Goal: Task Accomplishment & Management: Complete application form

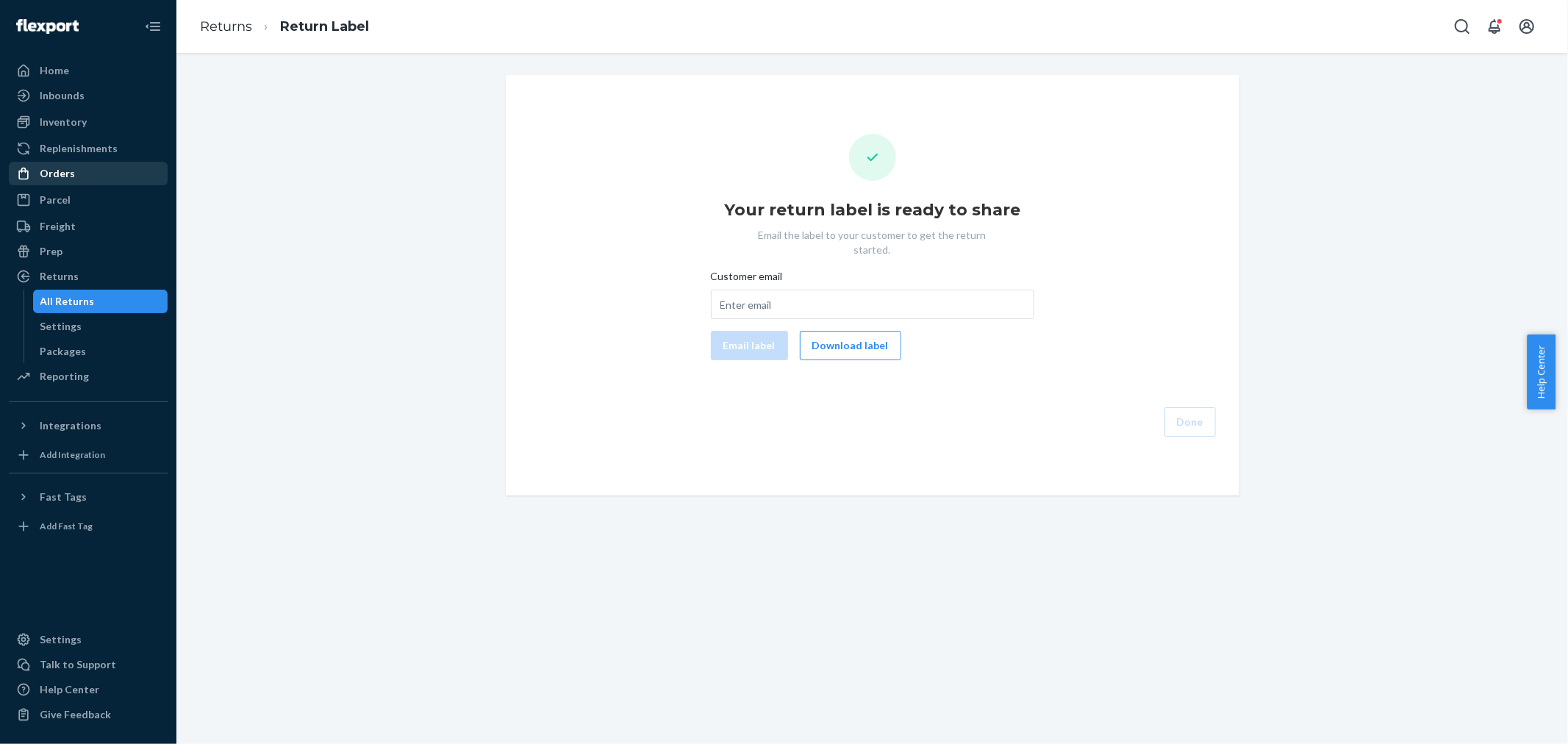
click at [62, 173] on div "Orders" at bounding box center [57, 173] width 35 height 15
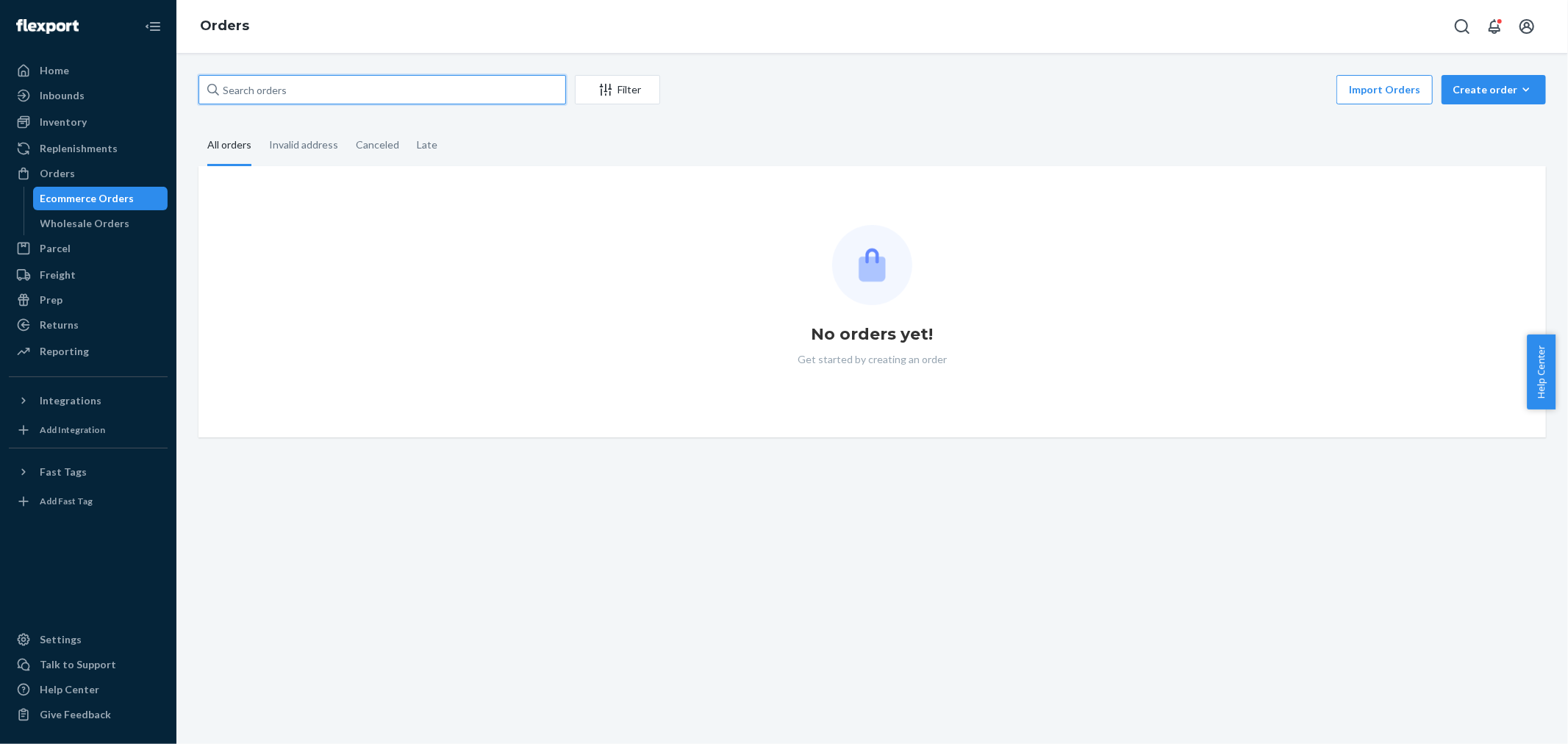
drag, startPoint x: 366, startPoint y: 89, endPoint x: 460, endPoint y: 91, distance: 94.0
click at [368, 88] on input "text" at bounding box center [382, 89] width 368 height 29
paste input "Debra Funk"
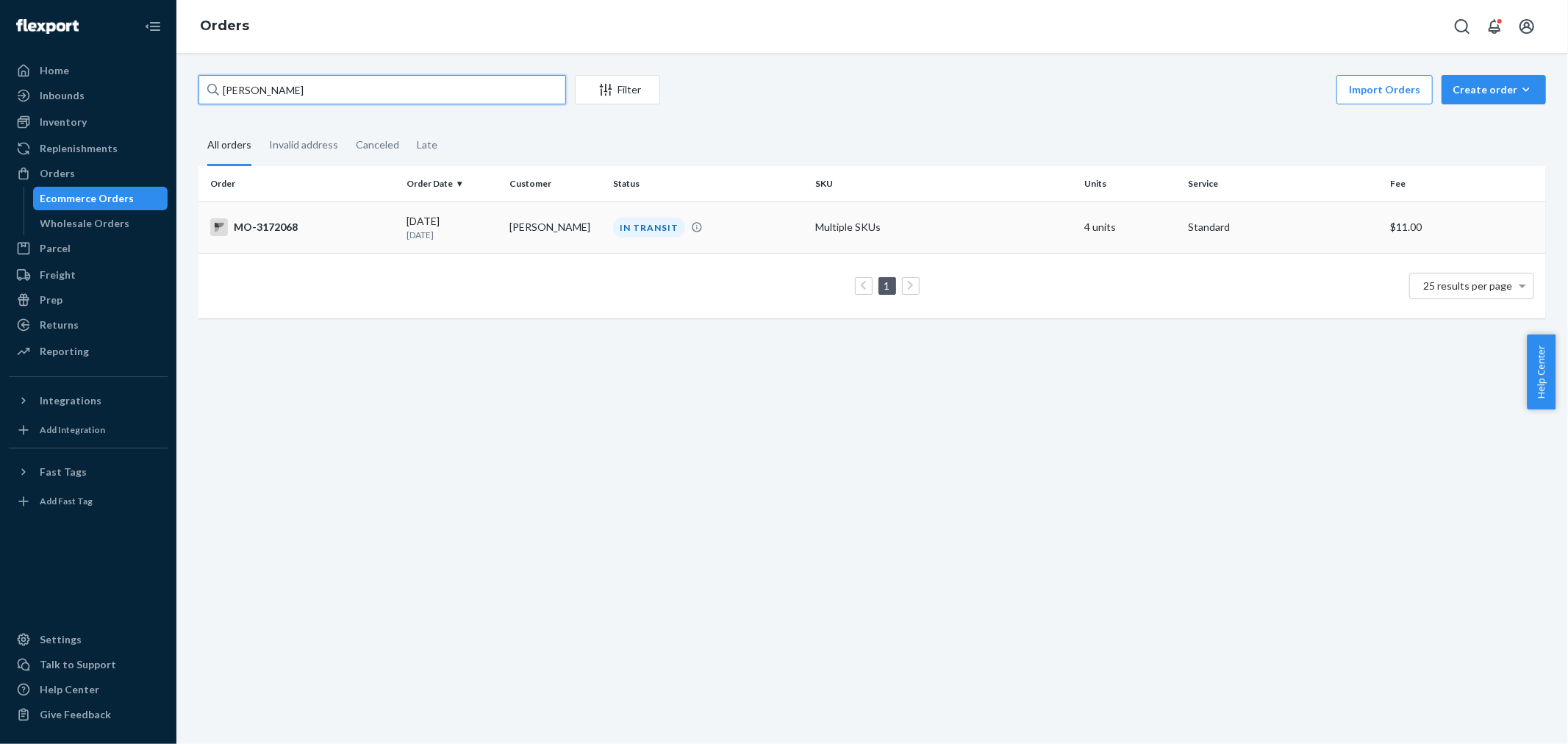
type input "Debra Funk"
click at [626, 232] on div "IN TRANSIT" at bounding box center [649, 227] width 72 height 20
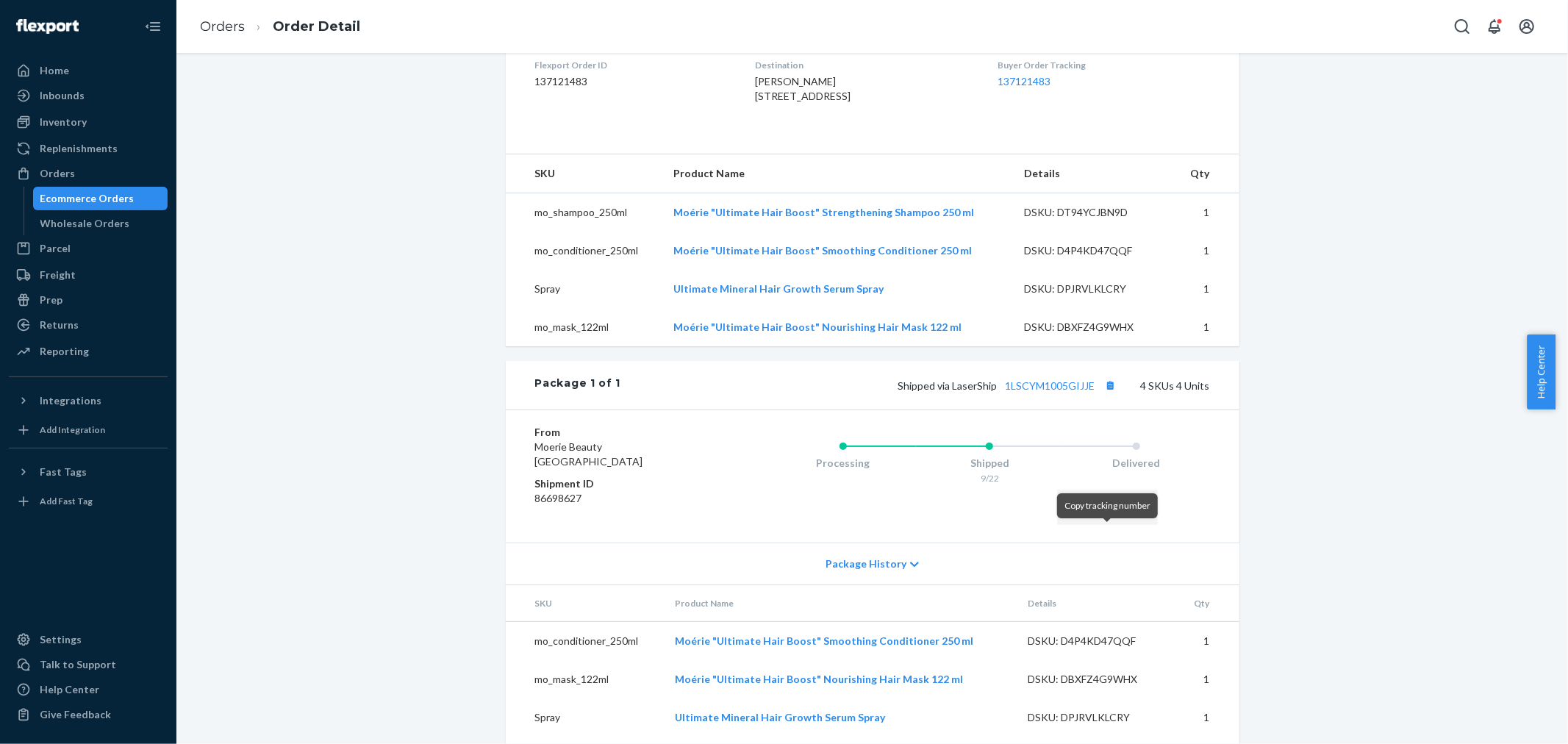
scroll to position [408, 0]
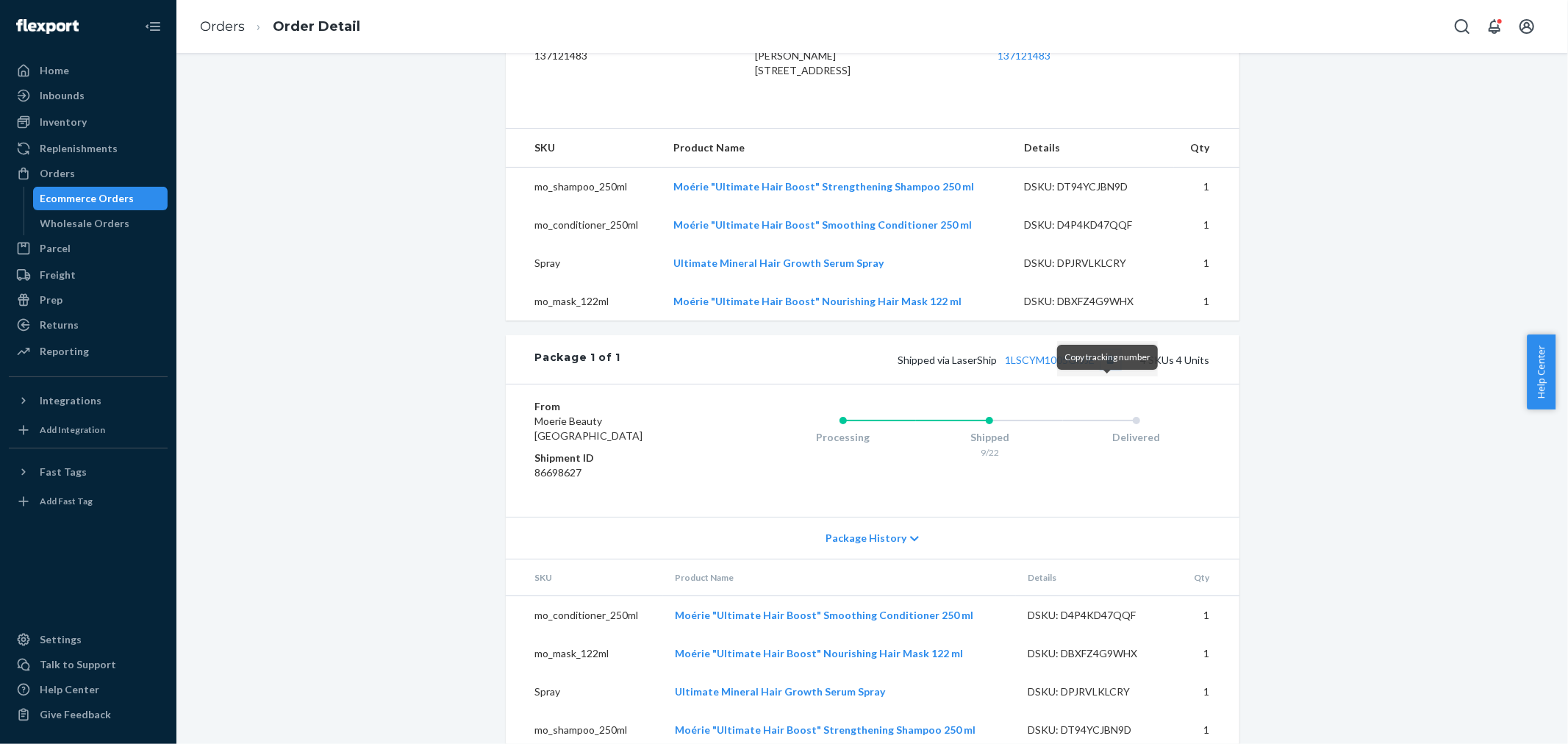
click at [1103, 369] on button "Copy tracking number" at bounding box center [1111, 359] width 19 height 19
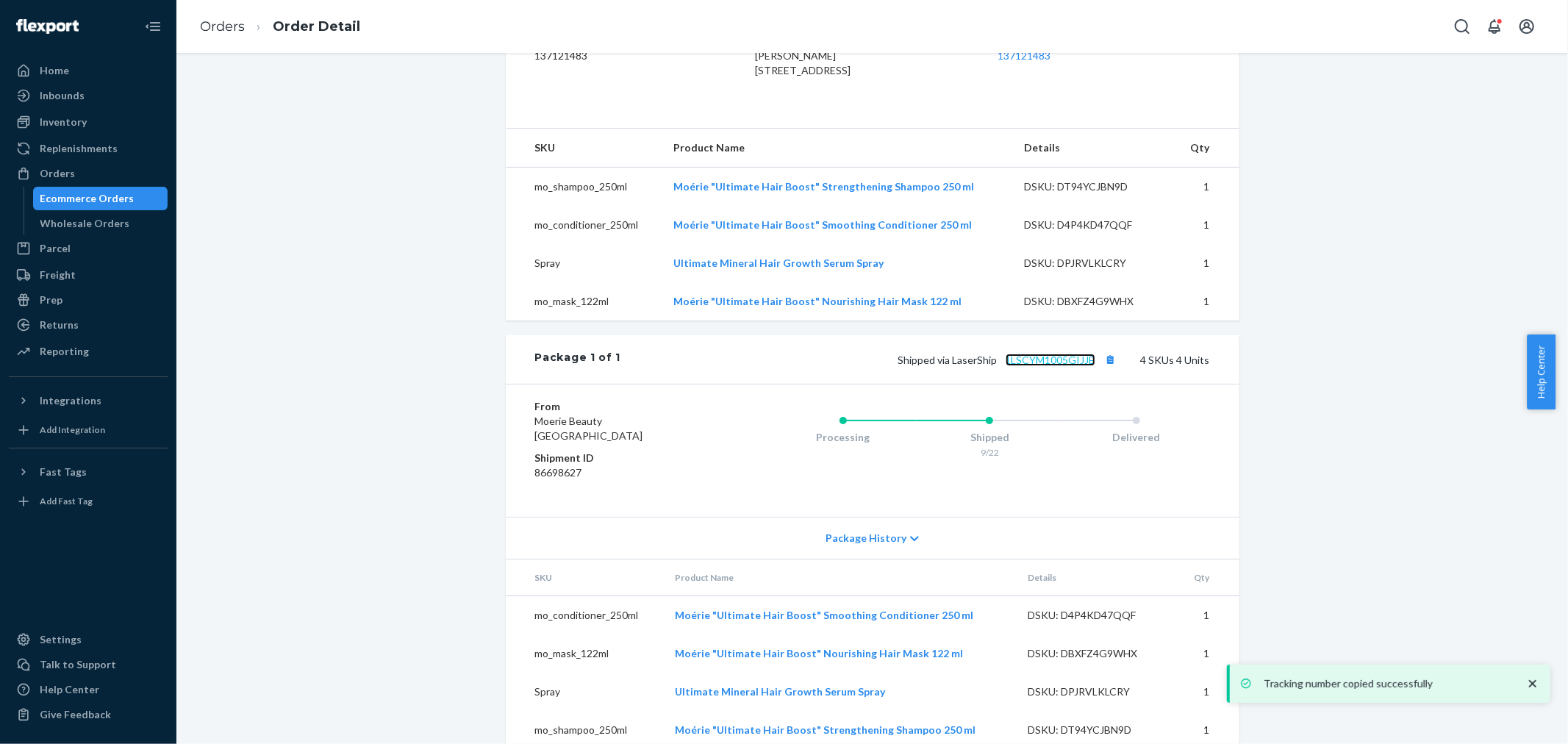
click at [1064, 366] on link "1LSCYM1005GIJJE" at bounding box center [1050, 359] width 90 height 12
click at [107, 165] on div "Orders" at bounding box center [88, 173] width 155 height 21
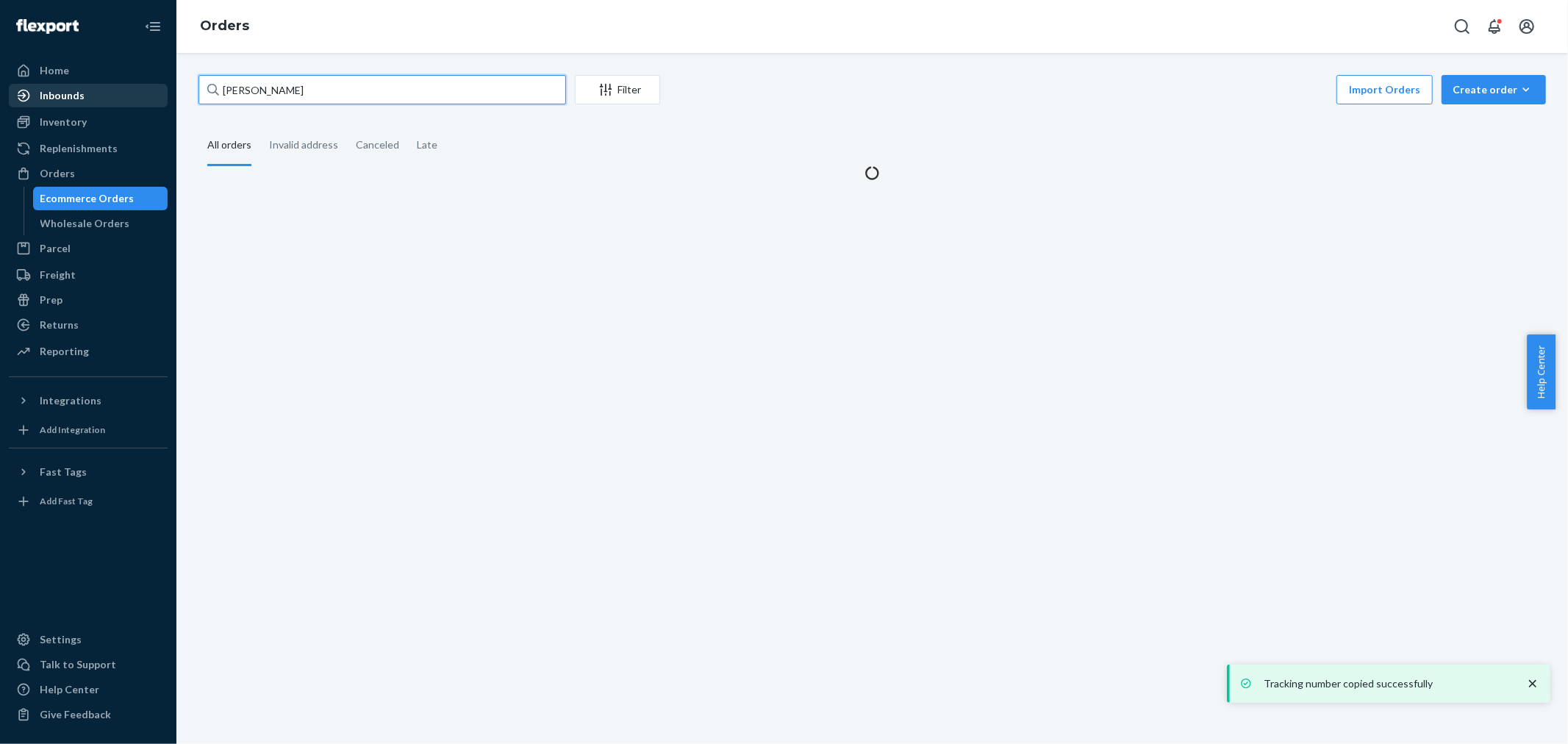
drag, startPoint x: 260, startPoint y: 87, endPoint x: 106, endPoint y: 89, distance: 154.0
click at [106, 89] on div "Home Inbounds Shipping Plans Problems Inventory Products Branded Packaging Repl…" at bounding box center [784, 372] width 1568 height 744
paste input "3039376"
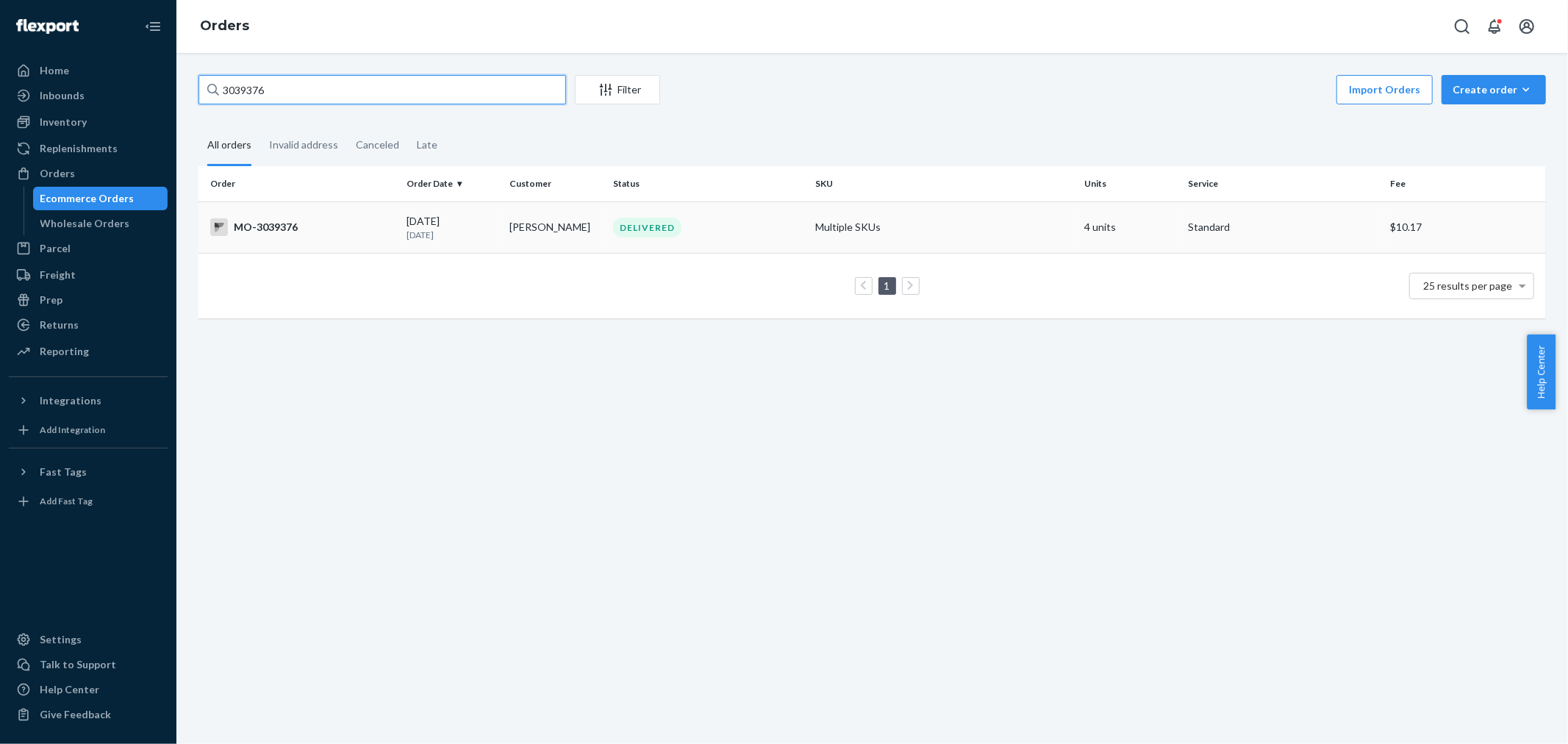
type input "3039376"
click at [718, 227] on div "DELIVERED" at bounding box center [708, 227] width 196 height 20
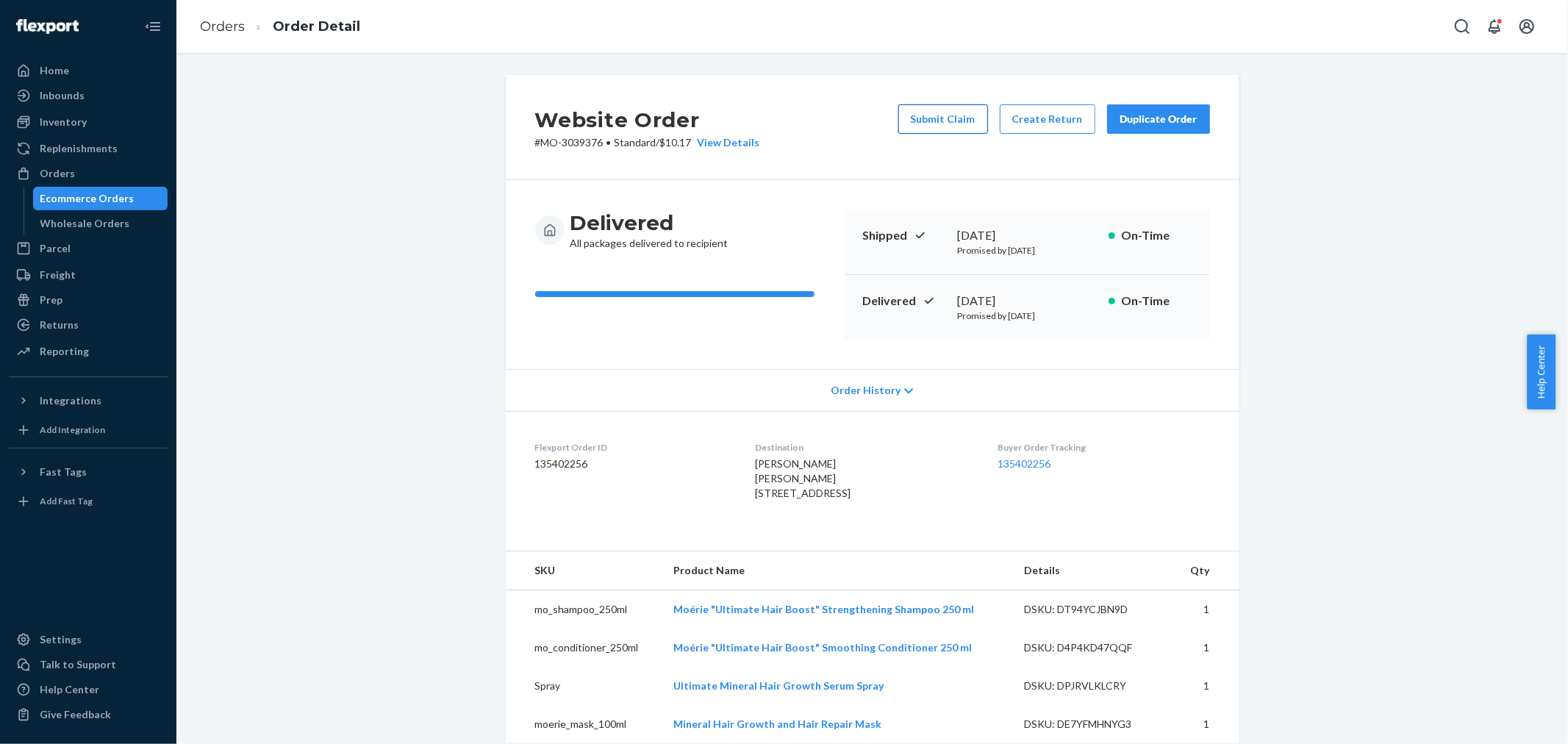
click at [944, 121] on button "Submit Claim" at bounding box center [943, 118] width 90 height 29
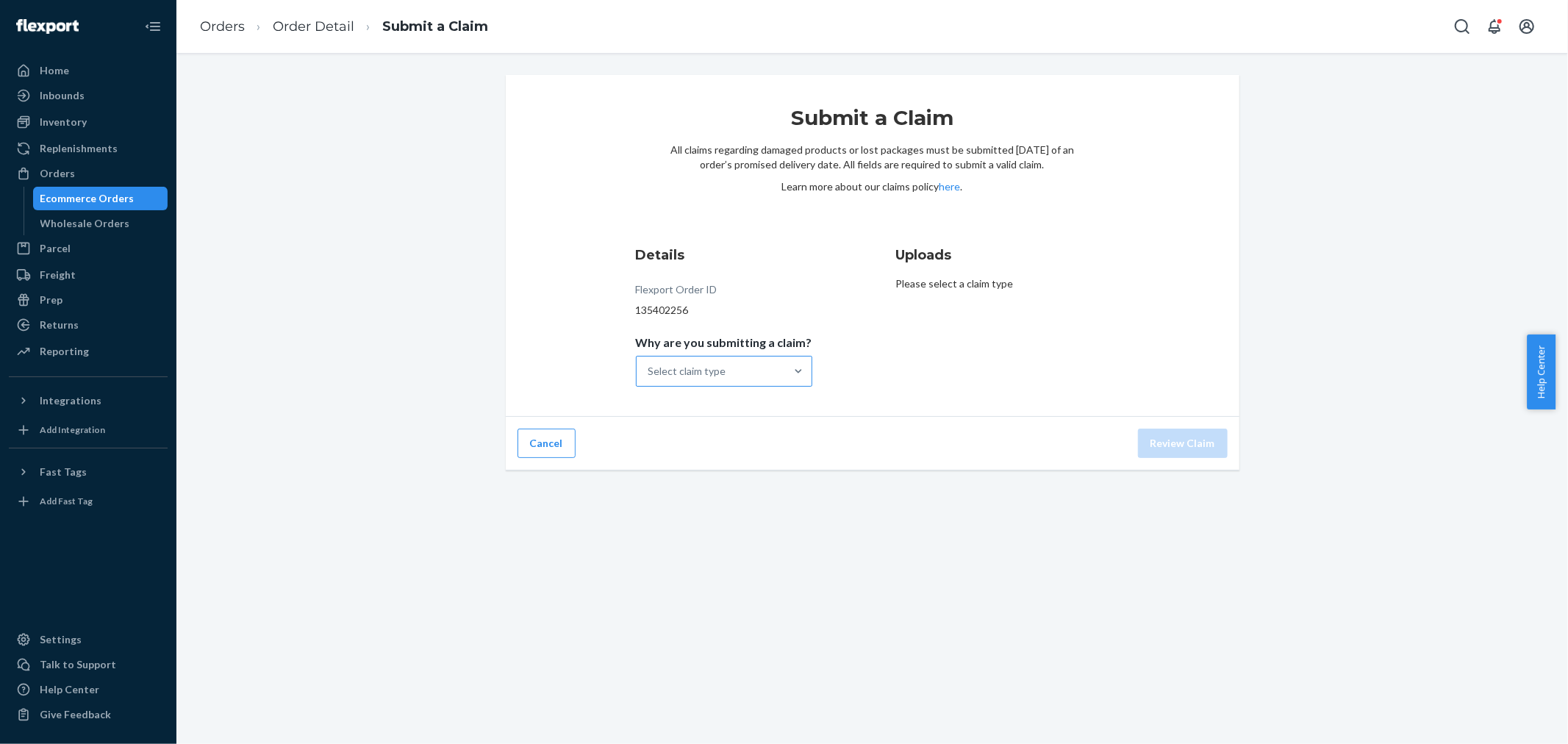
click at [710, 371] on div "Select claim type" at bounding box center [687, 372] width 78 height 15
click at [650, 371] on input "Why are you submitting a claim? Select claim type" at bounding box center [649, 372] width 2 height 15
click at [730, 439] on div "Order delivered damaged" at bounding box center [724, 436] width 171 height 29
click at [650, 378] on input "Why are you submitting a claim? option Order delivered damaged focused, 2 of 4.…" at bounding box center [649, 372] width 2 height 15
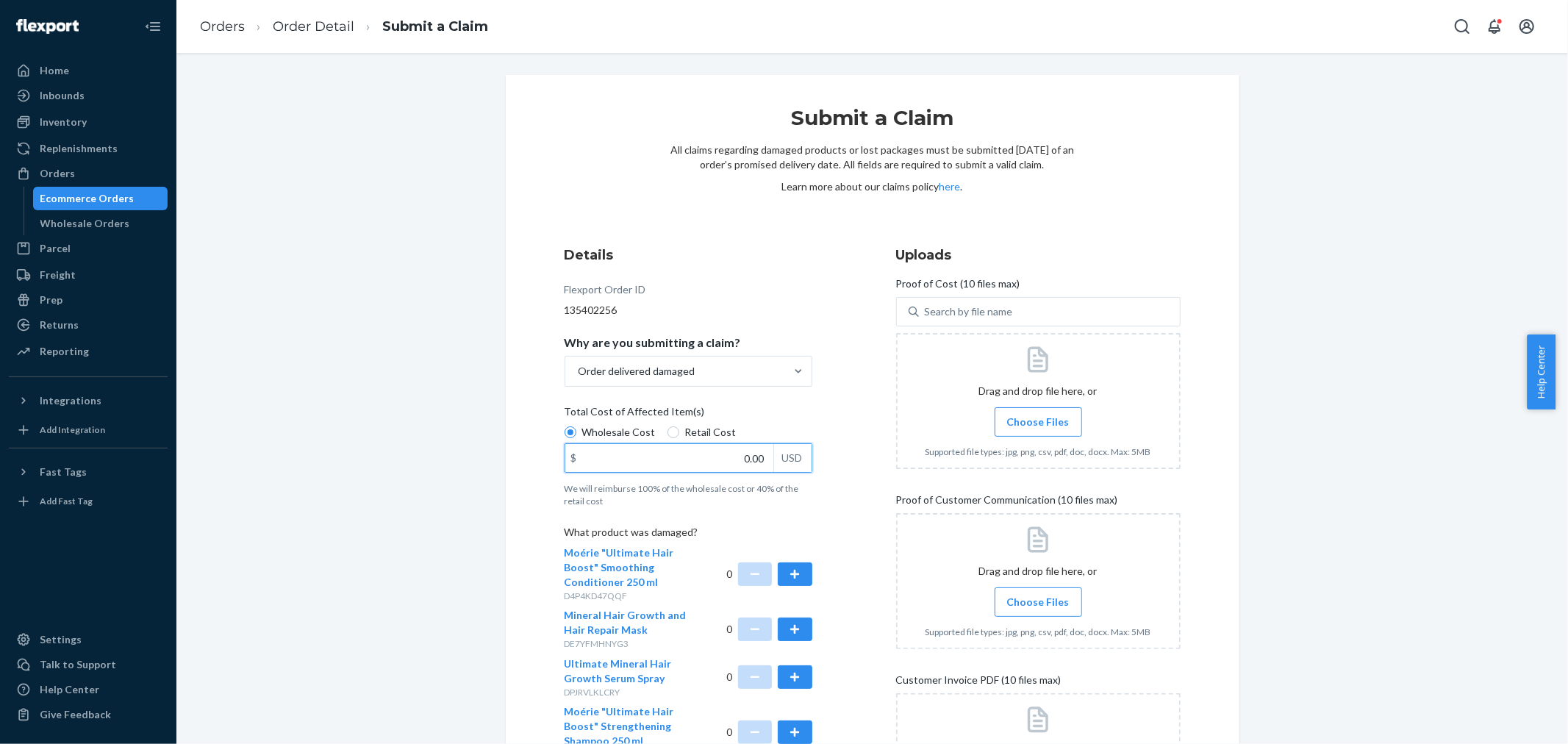
click at [702, 459] on input "0.00" at bounding box center [669, 457] width 209 height 27
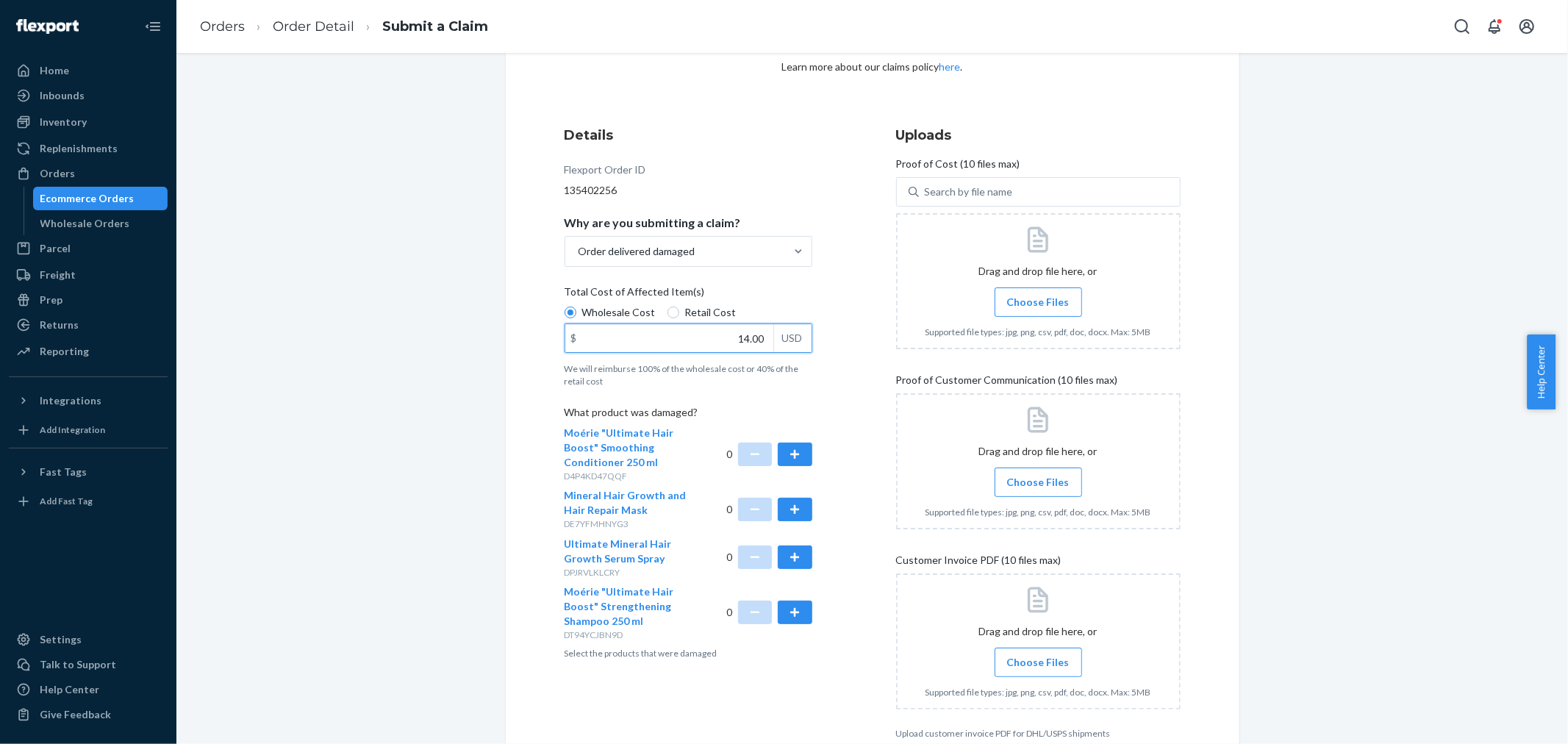
scroll to position [163, 0]
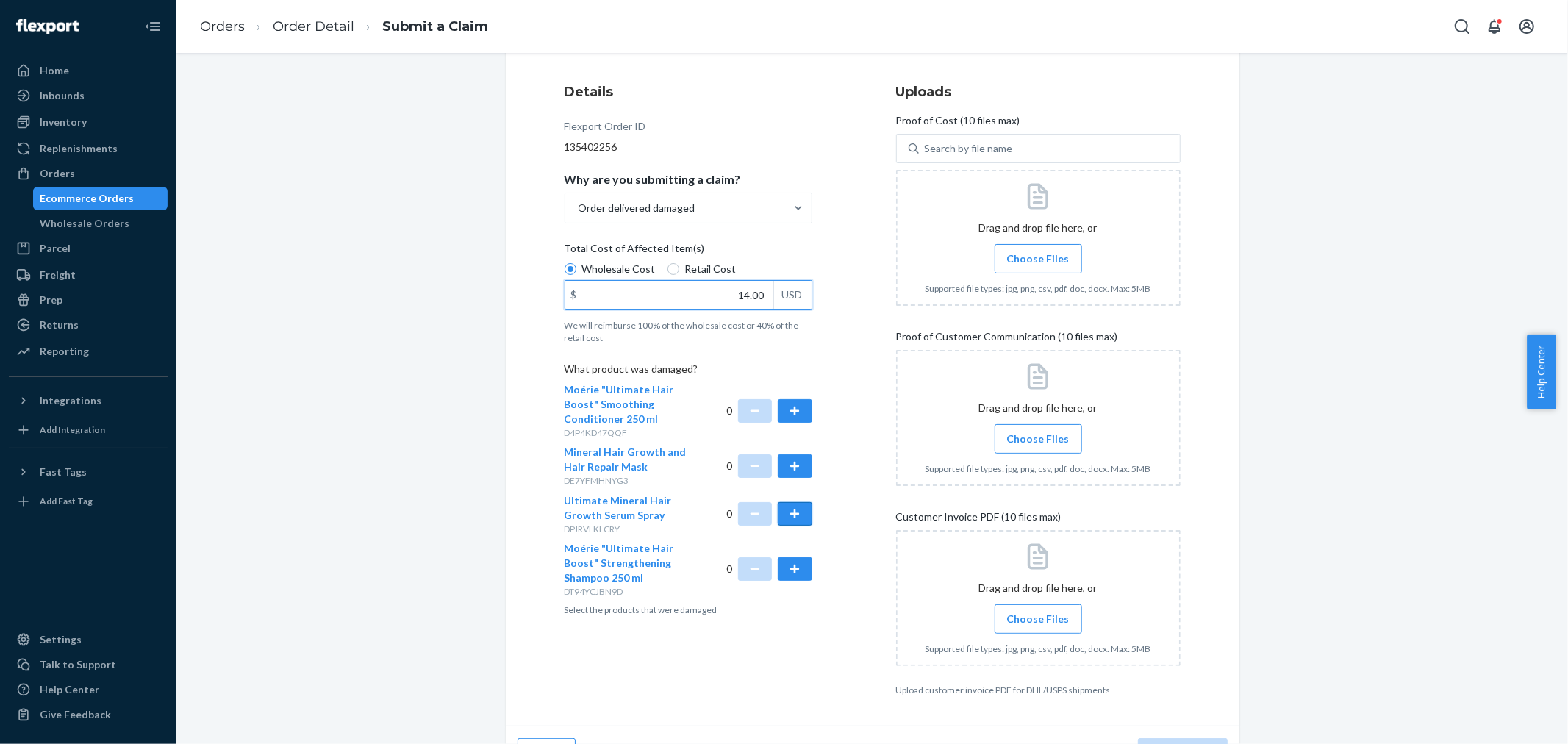
type input "14.00"
click at [790, 519] on button "button" at bounding box center [795, 514] width 34 height 24
click at [1014, 251] on span "Choose Files" at bounding box center [1039, 259] width 63 height 15
click at [1038, 251] on input "Choose Files" at bounding box center [1038, 259] width 1 height 16
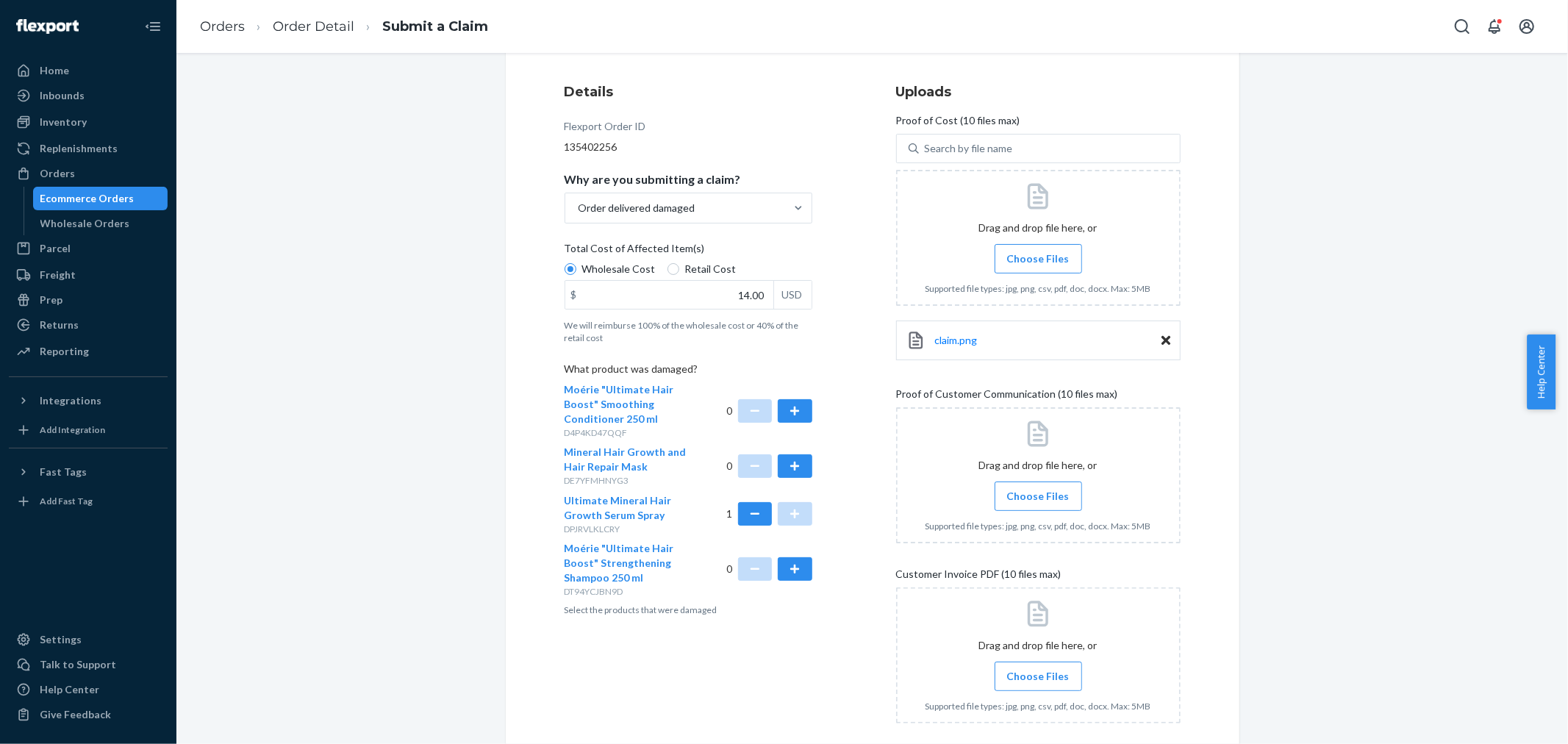
click at [1008, 490] on span "Choose Files" at bounding box center [1039, 497] width 63 height 15
click at [1038, 490] on input "Choose Files" at bounding box center [1038, 496] width 1 height 16
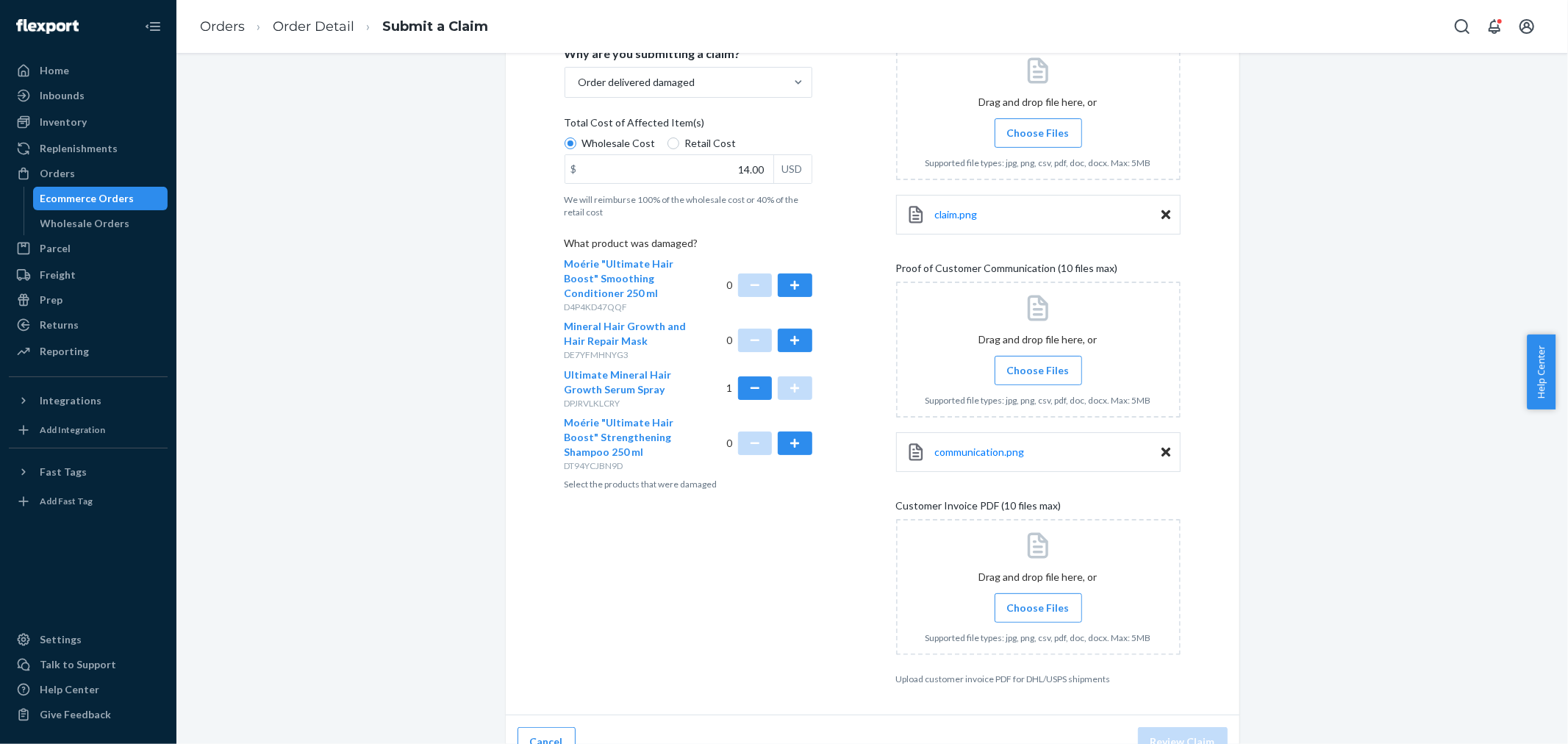
scroll to position [314, 0]
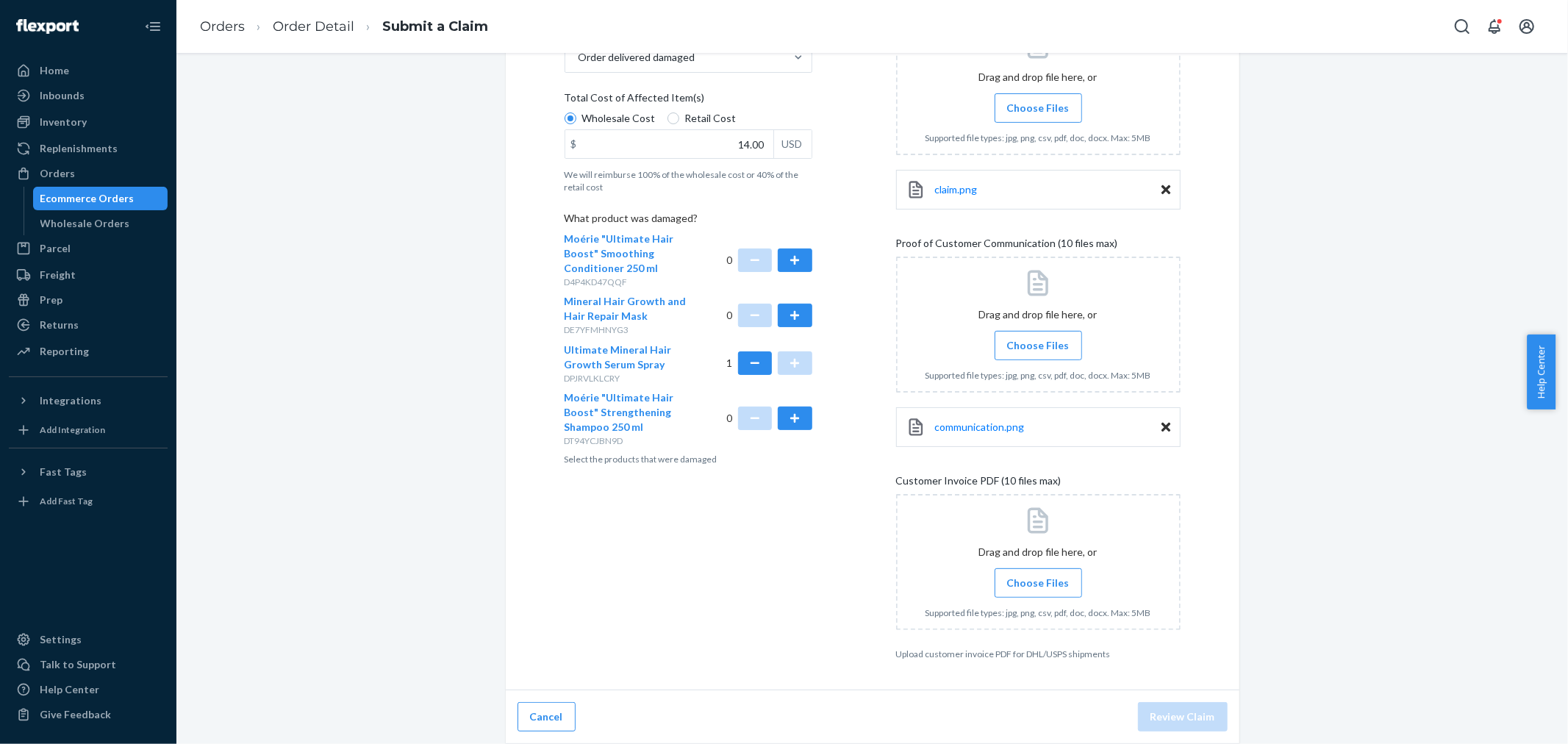
click at [1008, 585] on span "Choose Files" at bounding box center [1039, 583] width 63 height 15
click at [1038, 585] on input "Choose Files" at bounding box center [1038, 583] width 1 height 16
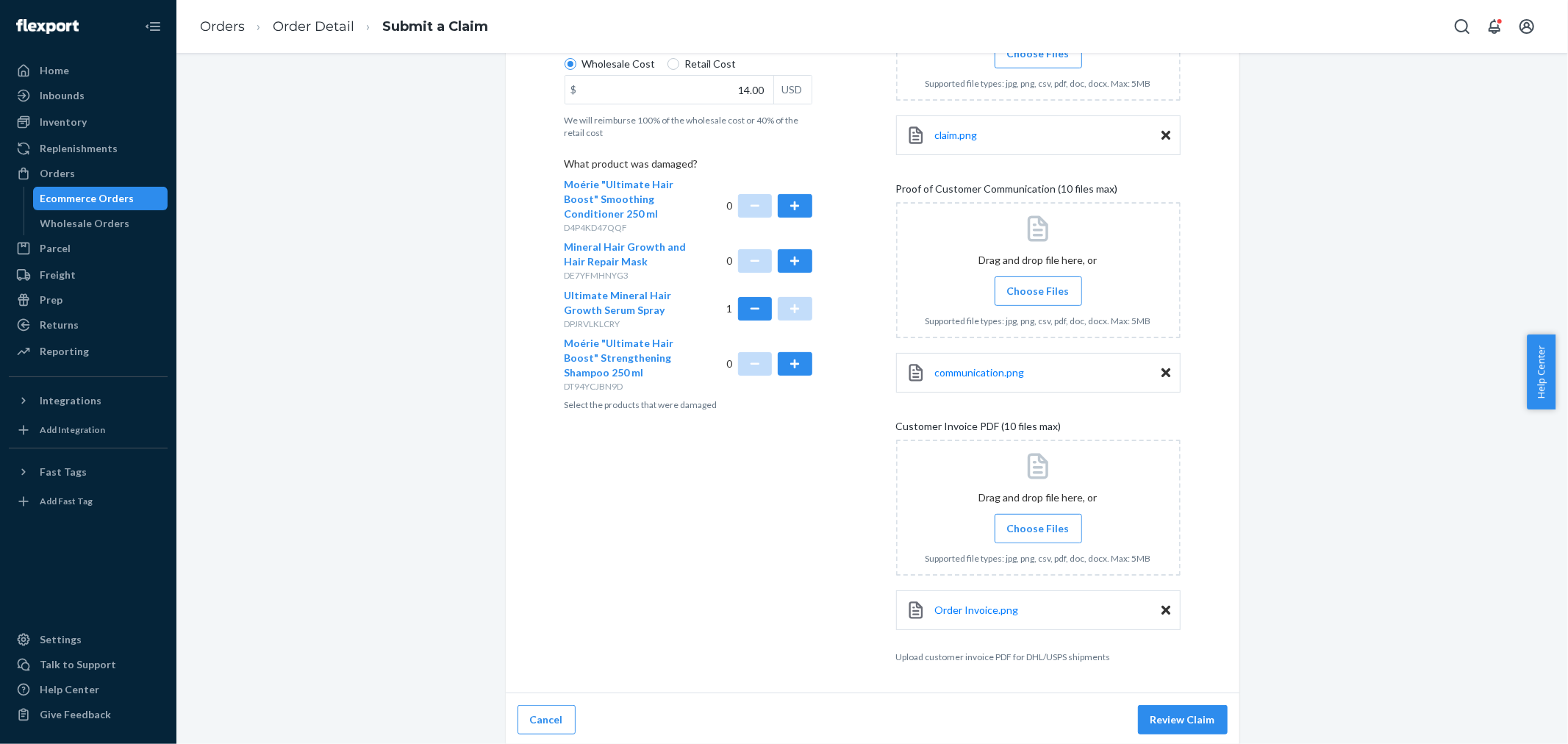
scroll to position [372, 0]
click at [1155, 718] on button "Review Claim" at bounding box center [1183, 717] width 90 height 29
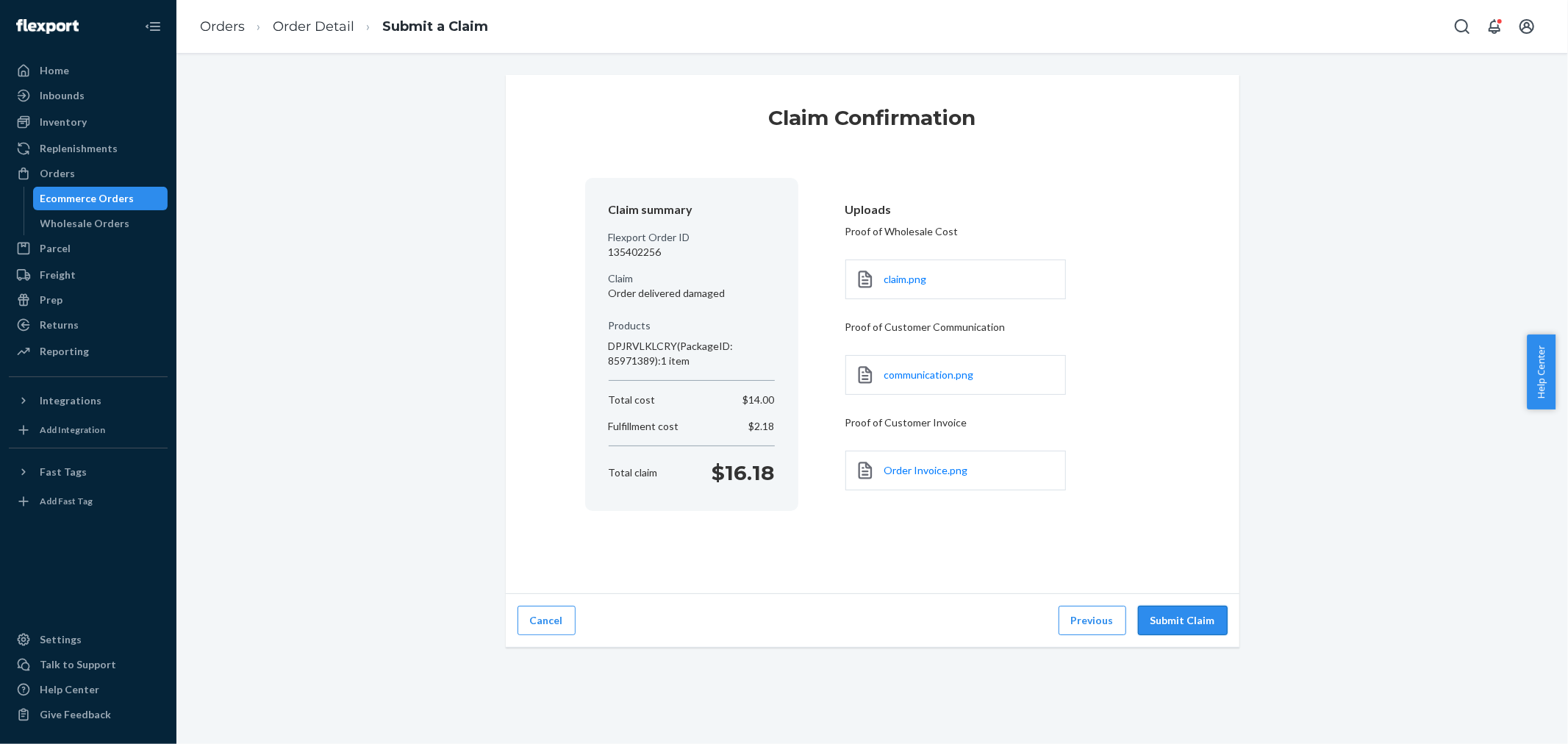
click at [1169, 626] on button "Submit Claim" at bounding box center [1183, 620] width 90 height 29
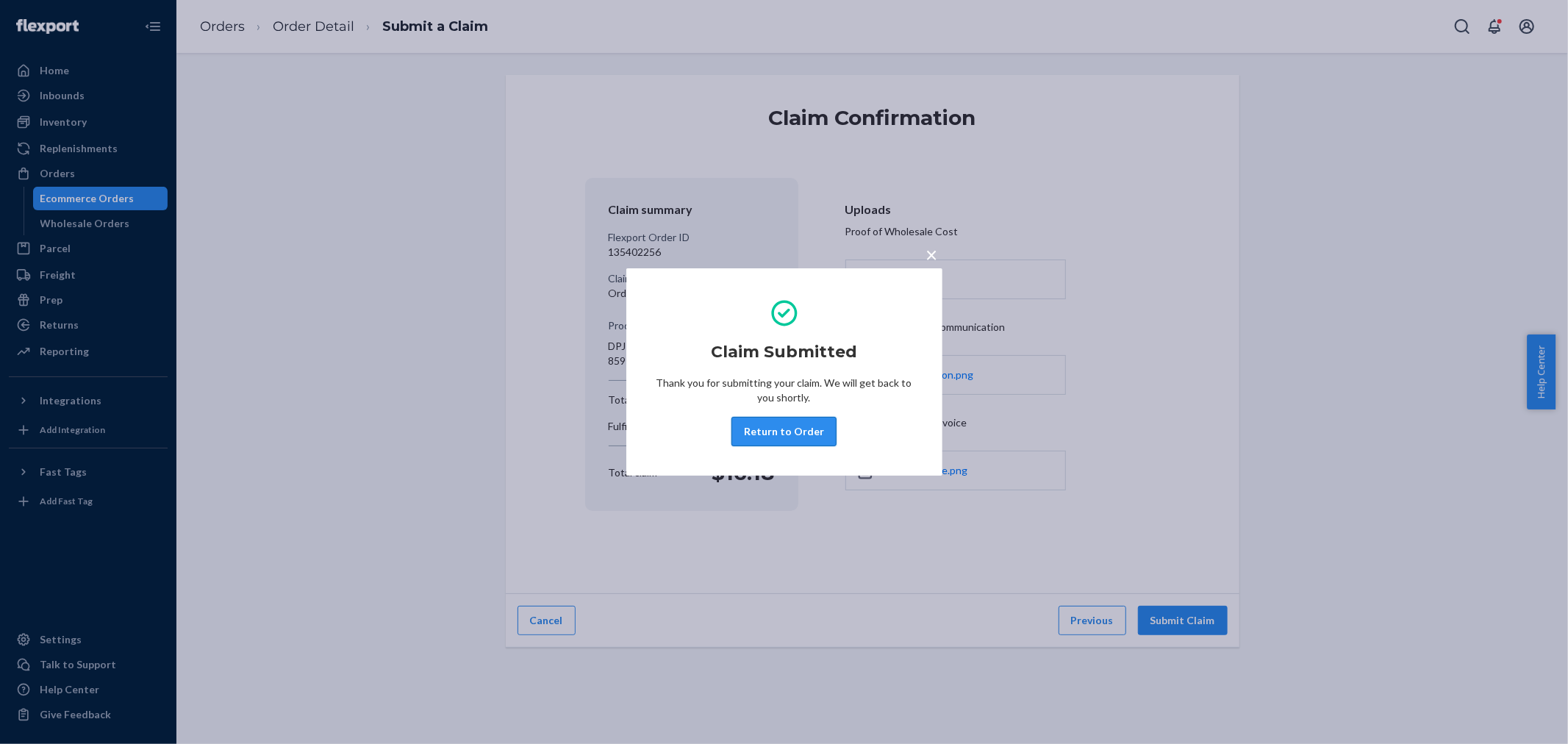
click at [782, 434] on button "Return to Order" at bounding box center [784, 431] width 105 height 29
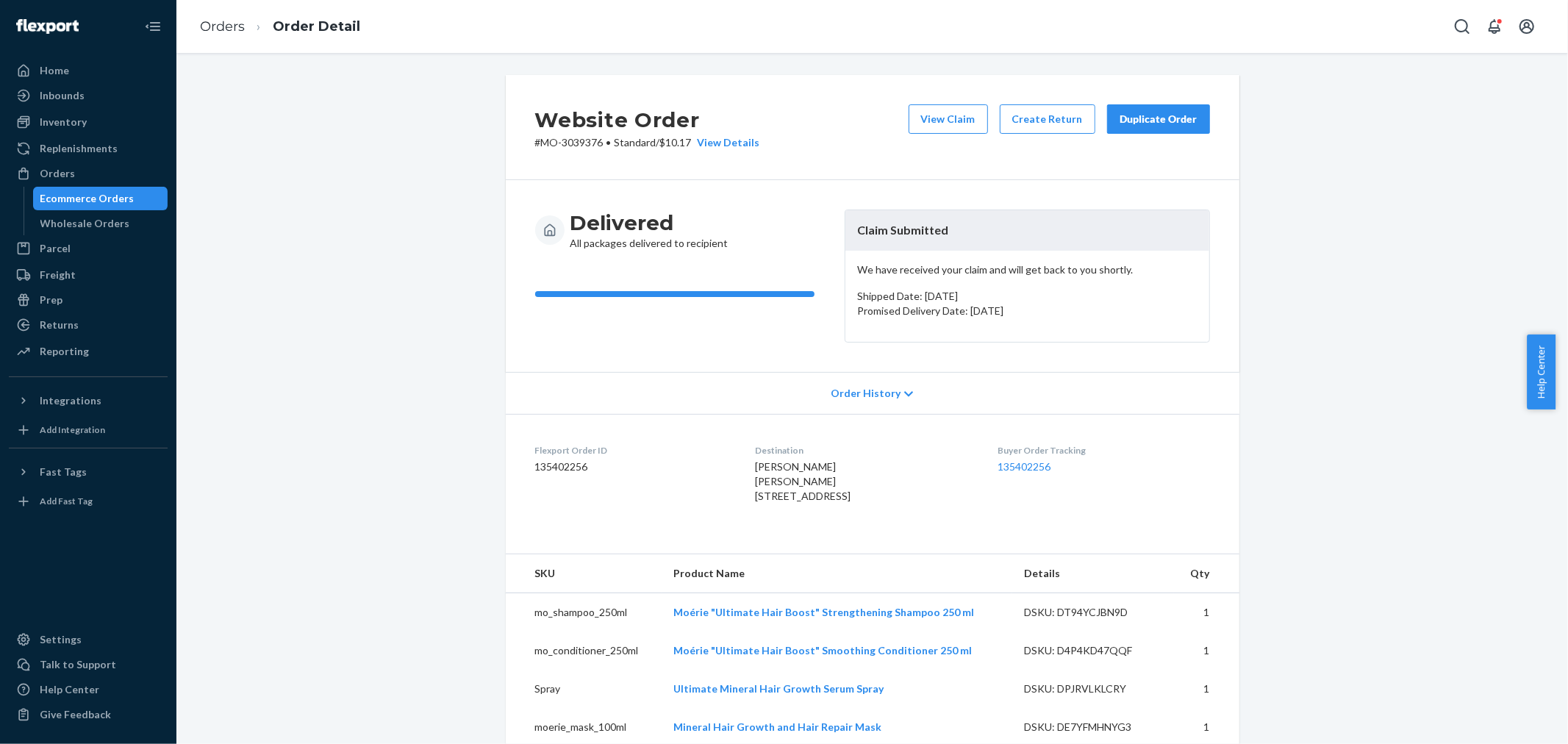
click at [1142, 116] on div "Duplicate Order" at bounding box center [1158, 119] width 78 height 15
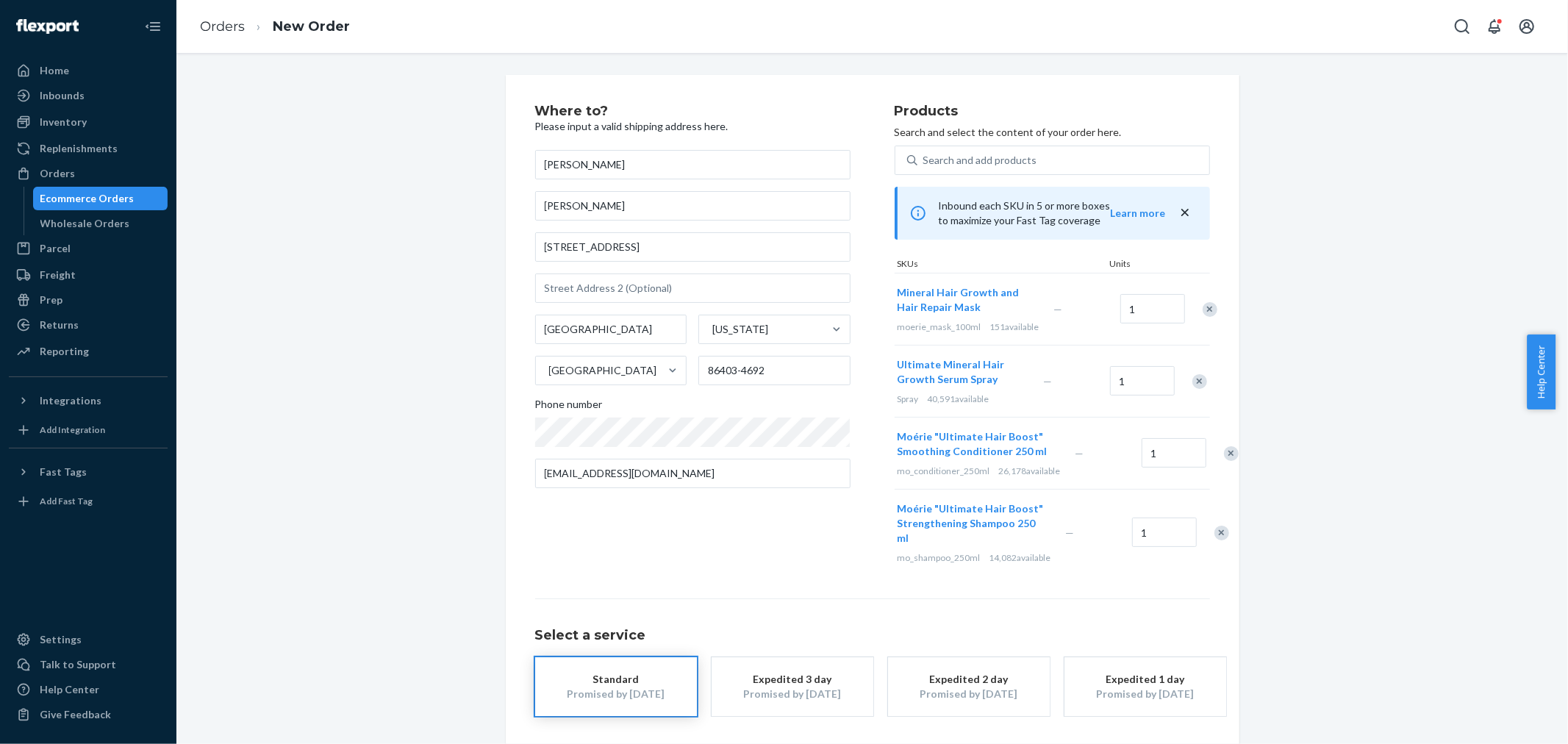
click at [1201, 313] on div at bounding box center [1202, 309] width 37 height 39
click at [1203, 317] on div "Remove Item" at bounding box center [1211, 310] width 15 height 15
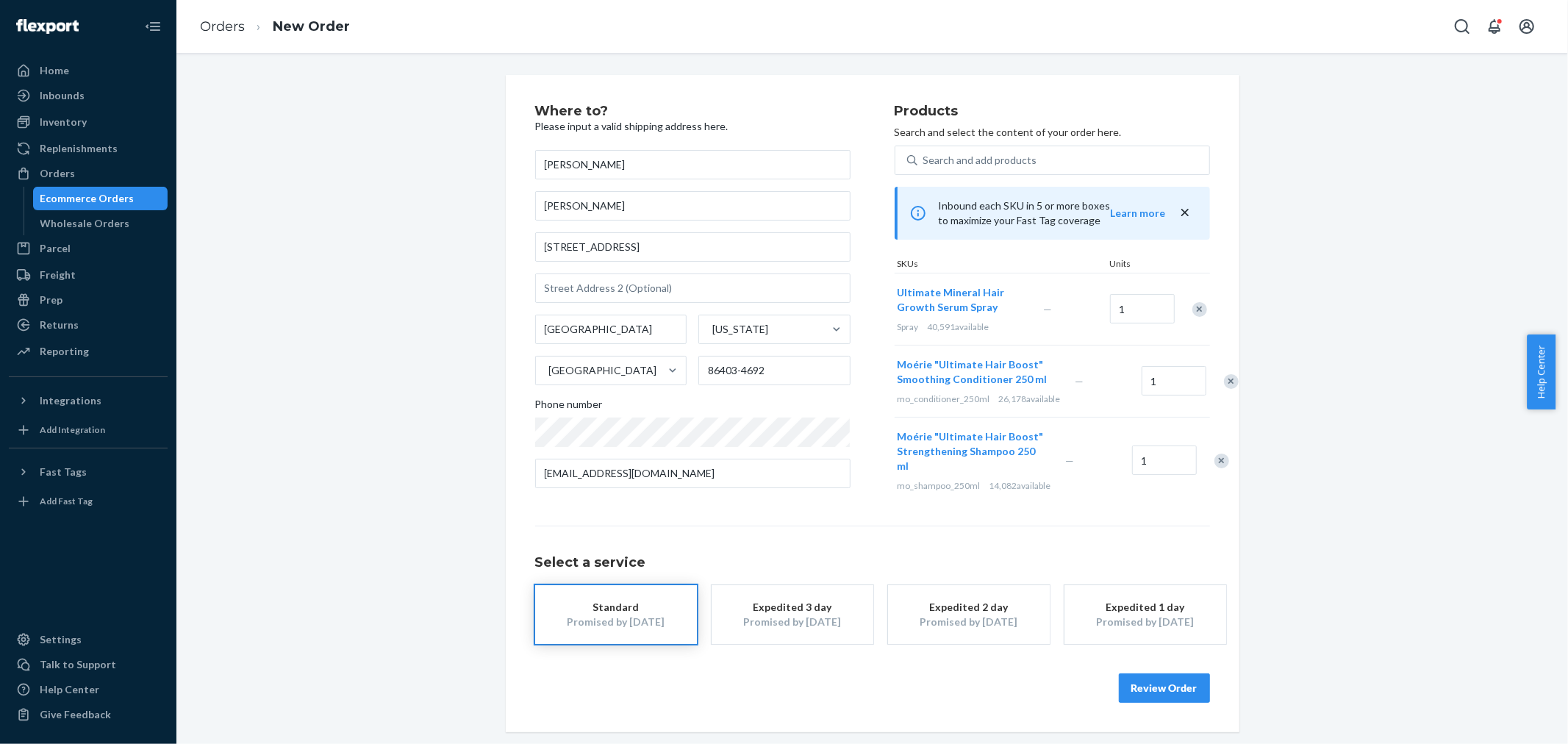
click at [1224, 389] on div "Remove Item" at bounding box center [1231, 382] width 15 height 15
click at [1214, 396] on div "Remove Item" at bounding box center [1222, 390] width 15 height 15
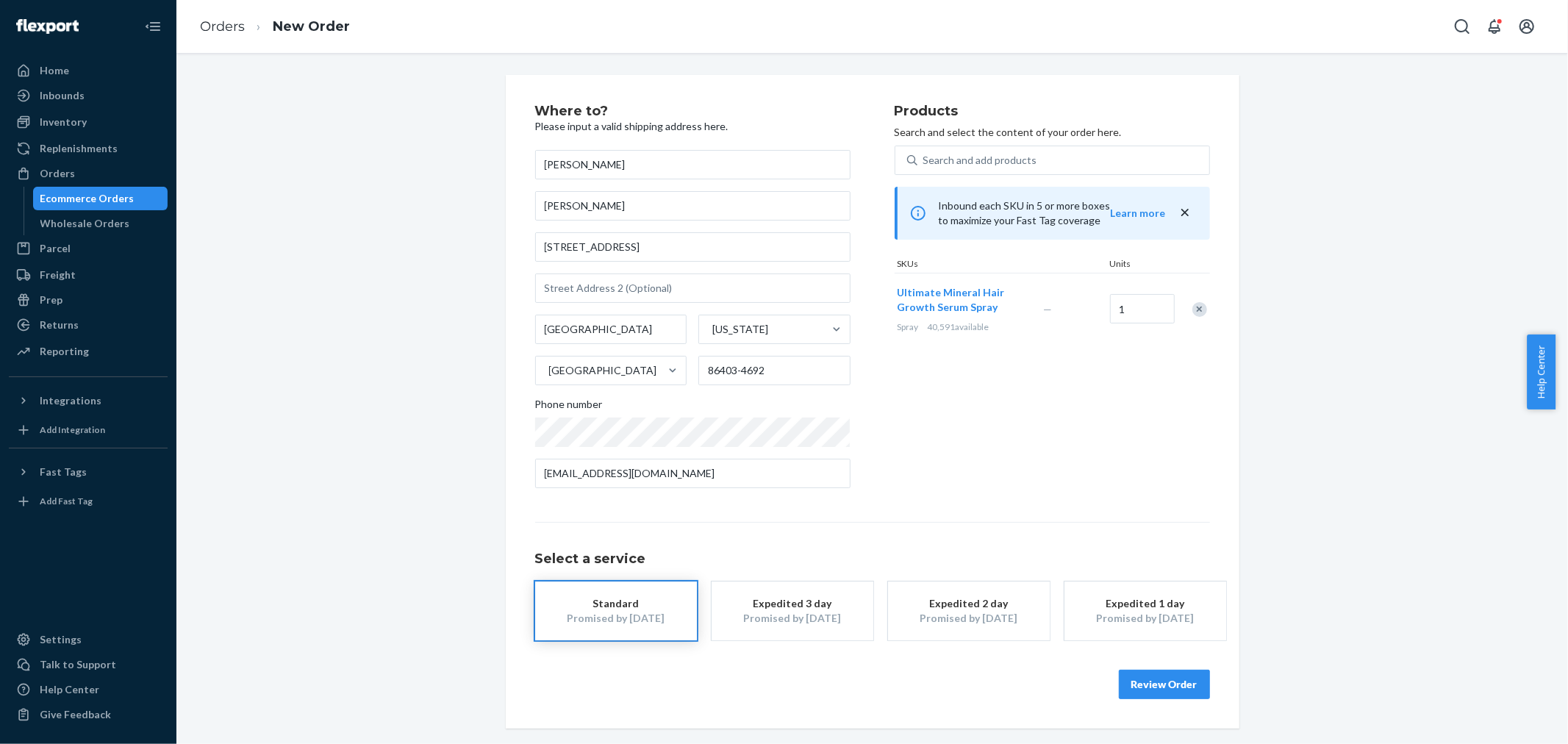
click at [1140, 689] on button "Review Order" at bounding box center [1165, 684] width 91 height 29
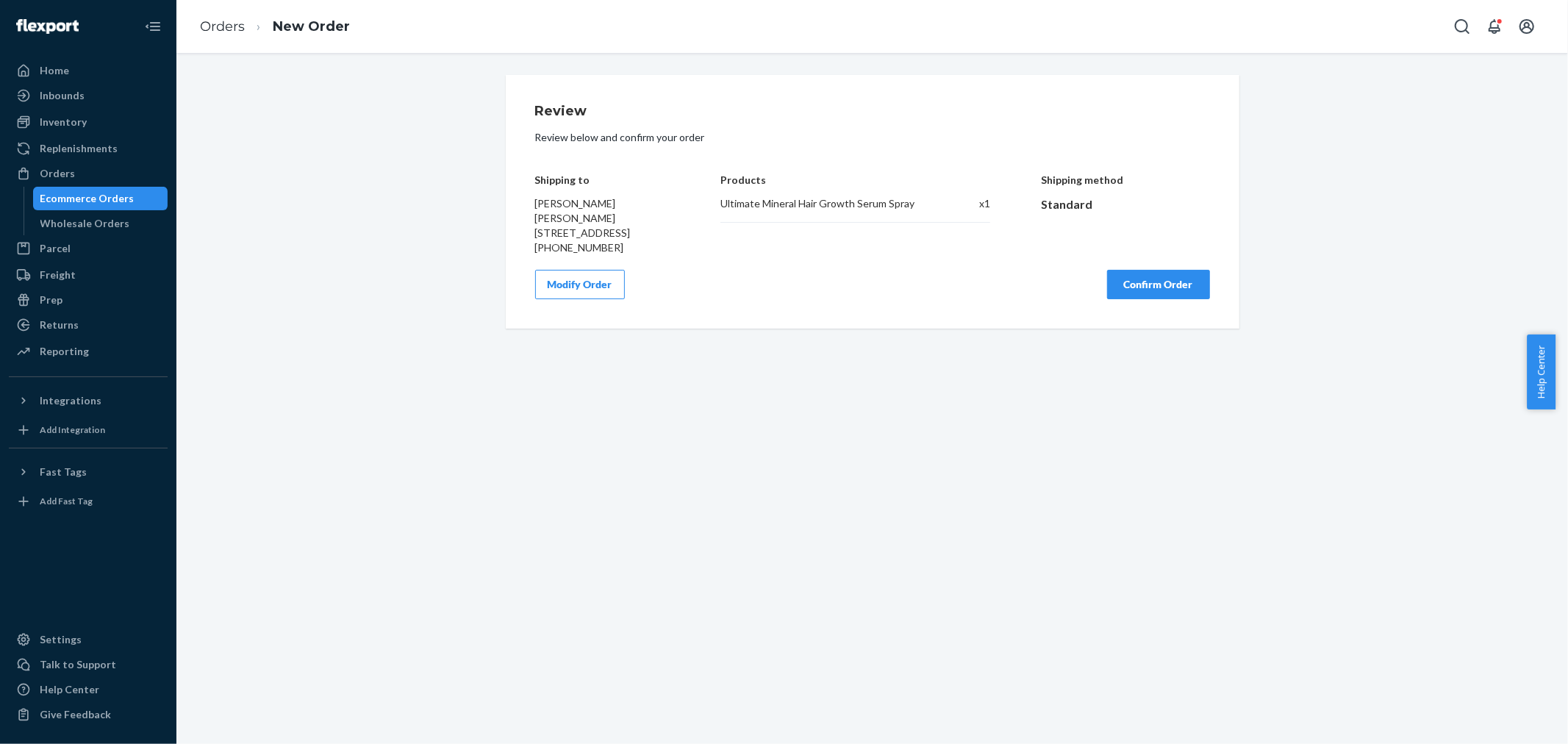
click at [1164, 299] on button "Confirm Order" at bounding box center [1158, 284] width 103 height 29
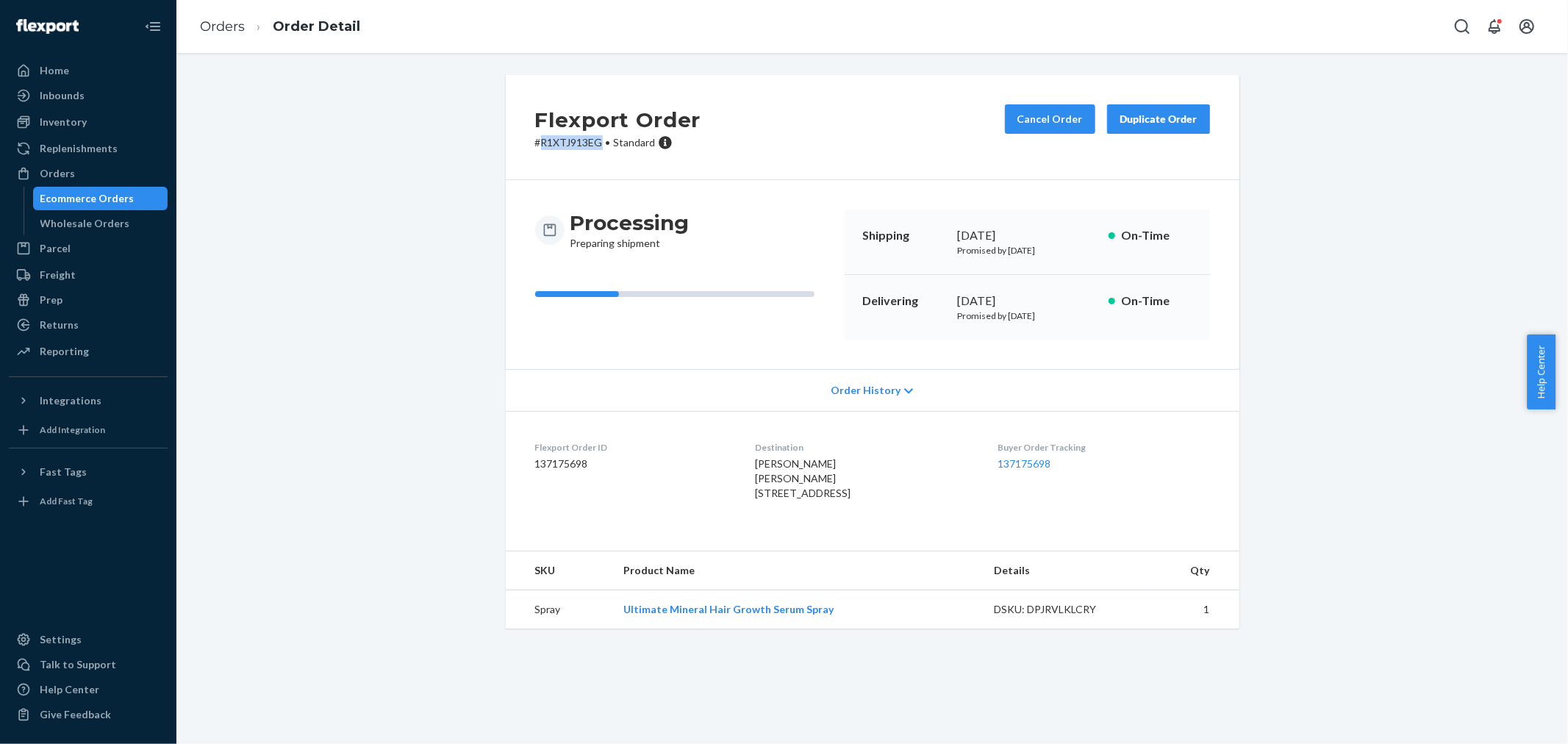
copy p "R1XTJ913EG"
drag, startPoint x: 533, startPoint y: 140, endPoint x: 582, endPoint y: 145, distance: 49.3
click at [590, 143] on p "# R1XTJ913EG • Standard" at bounding box center [618, 143] width 166 height 15
drag, startPoint x: 444, startPoint y: 149, endPoint x: 483, endPoint y: 133, distance: 42.2
click at [444, 148] on div "Flexport Order # R1XTJ913EG • Standard Cancel Order Duplicate Order Processing …" at bounding box center [872, 360] width 1370 height 572
